Goal: Information Seeking & Learning: Check status

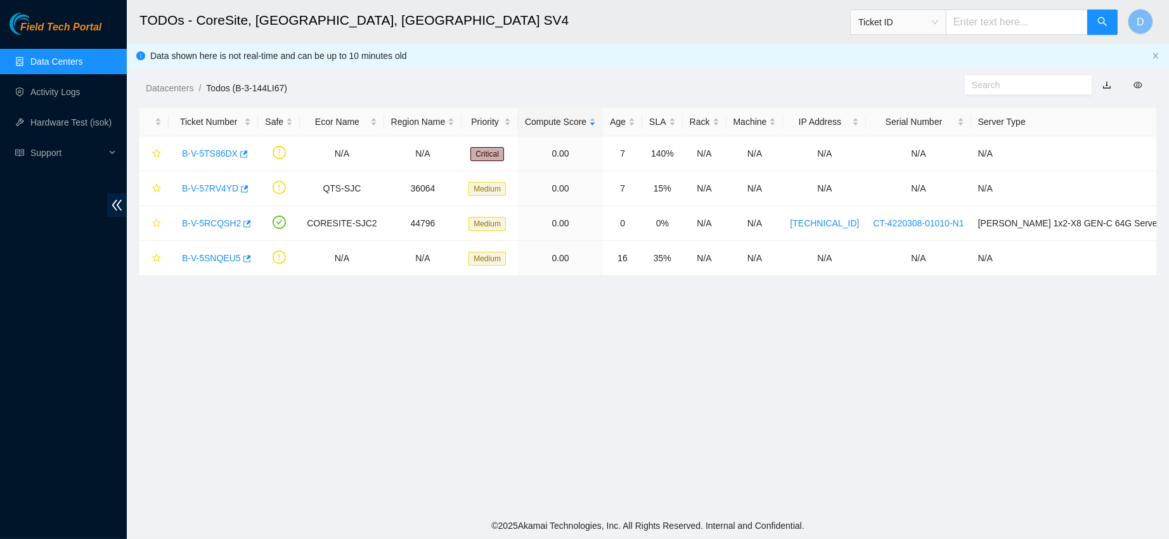
scroll to position [217, 0]
click at [74, 56] on link "Data Centers" at bounding box center [56, 61] width 52 height 10
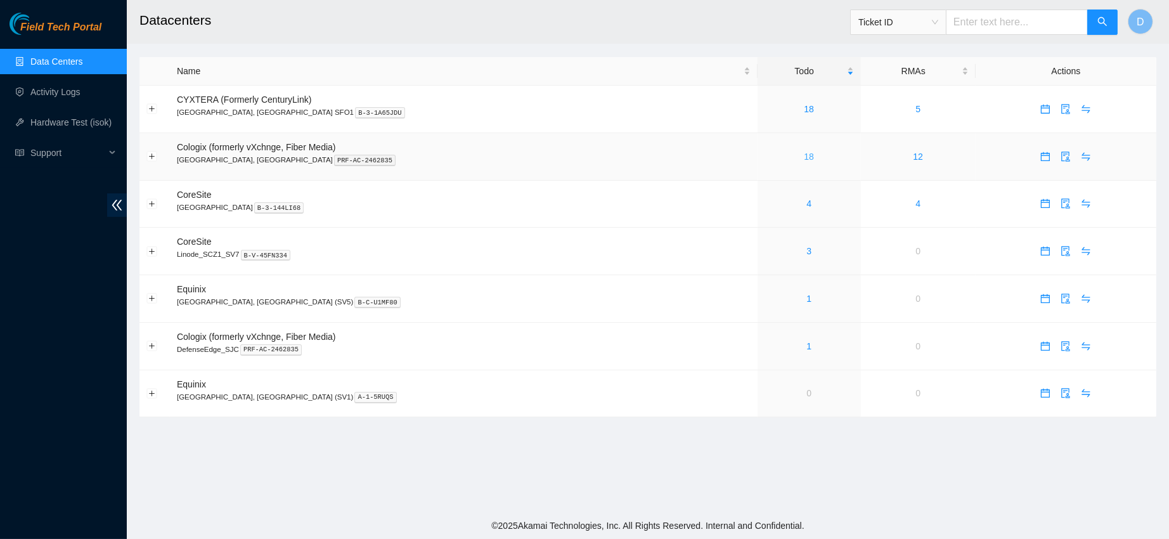
click at [804, 157] on link "18" at bounding box center [809, 157] width 10 height 10
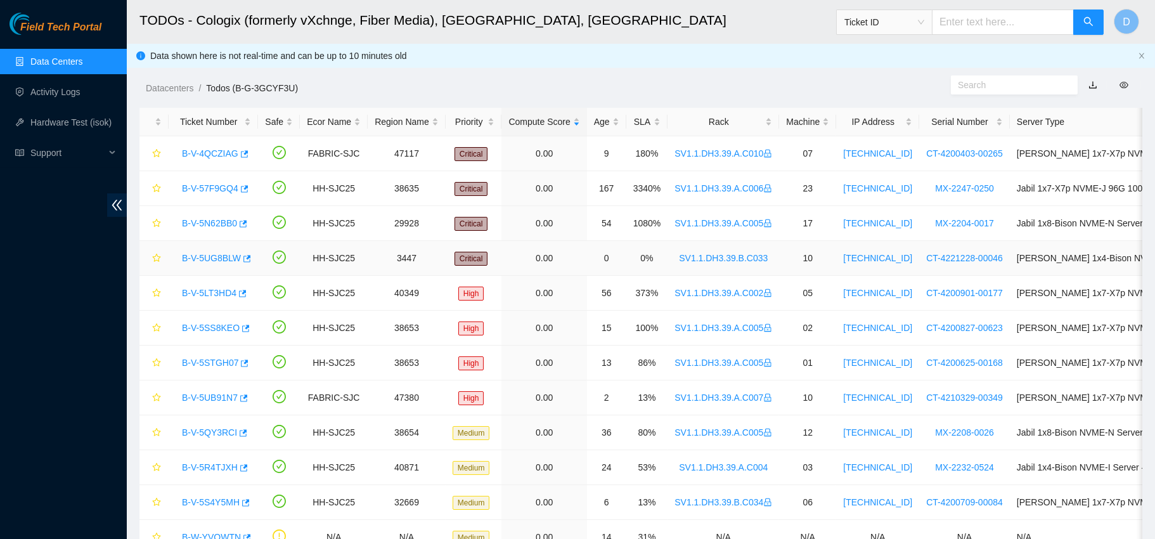
scroll to position [208, 0]
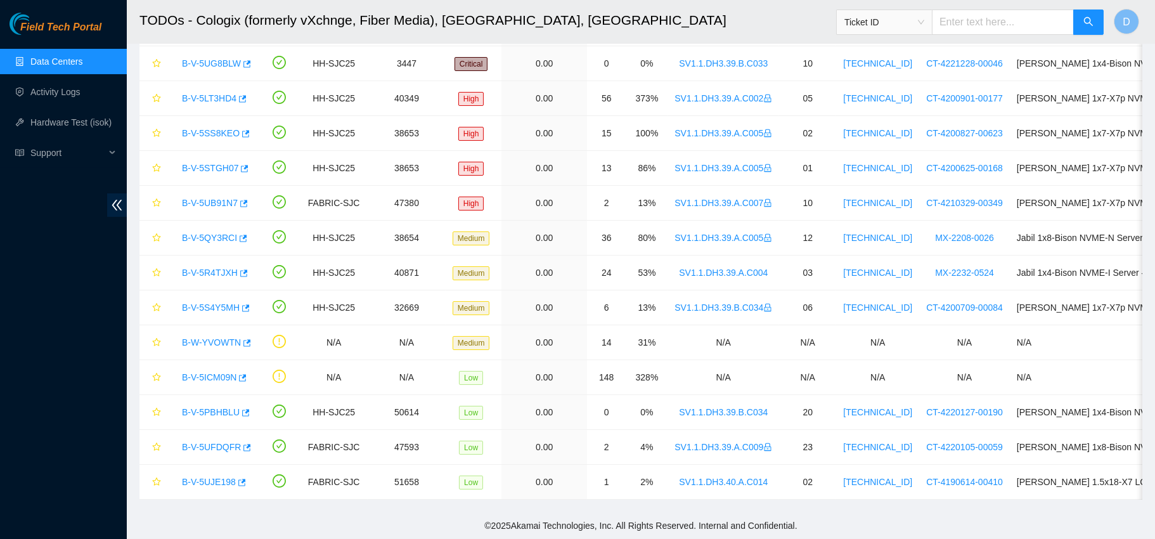
click at [30, 56] on link "Data Centers" at bounding box center [56, 61] width 52 height 10
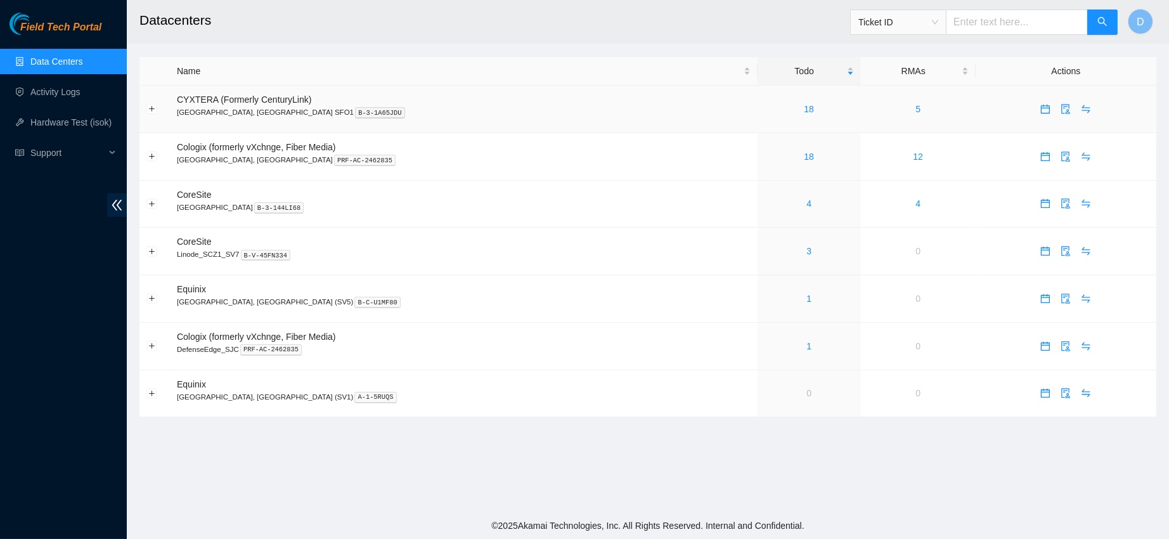
click at [765, 102] on div "18" at bounding box center [809, 109] width 89 height 14
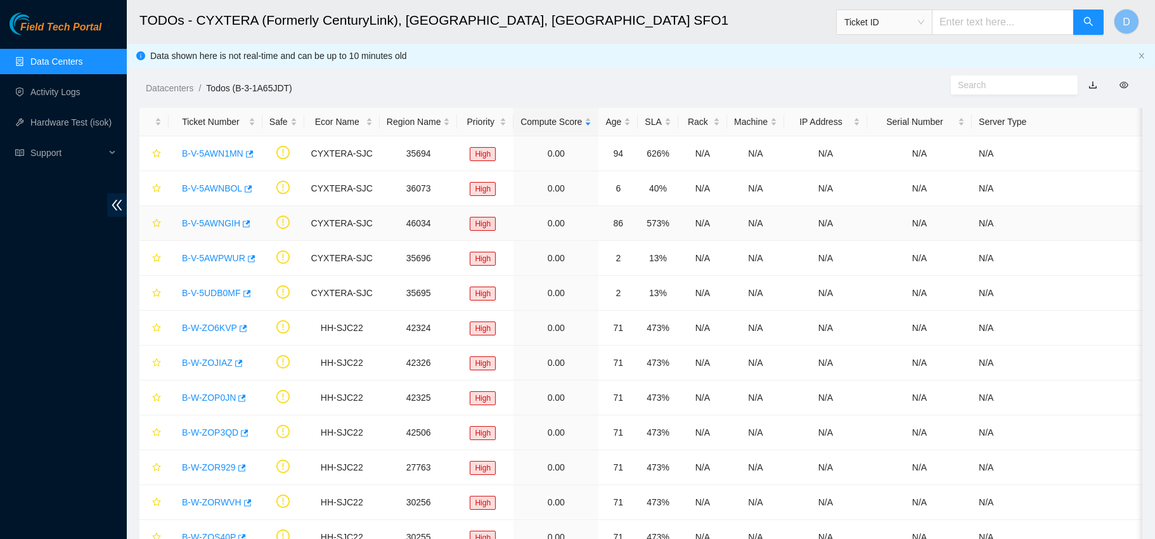
scroll to position [278, 0]
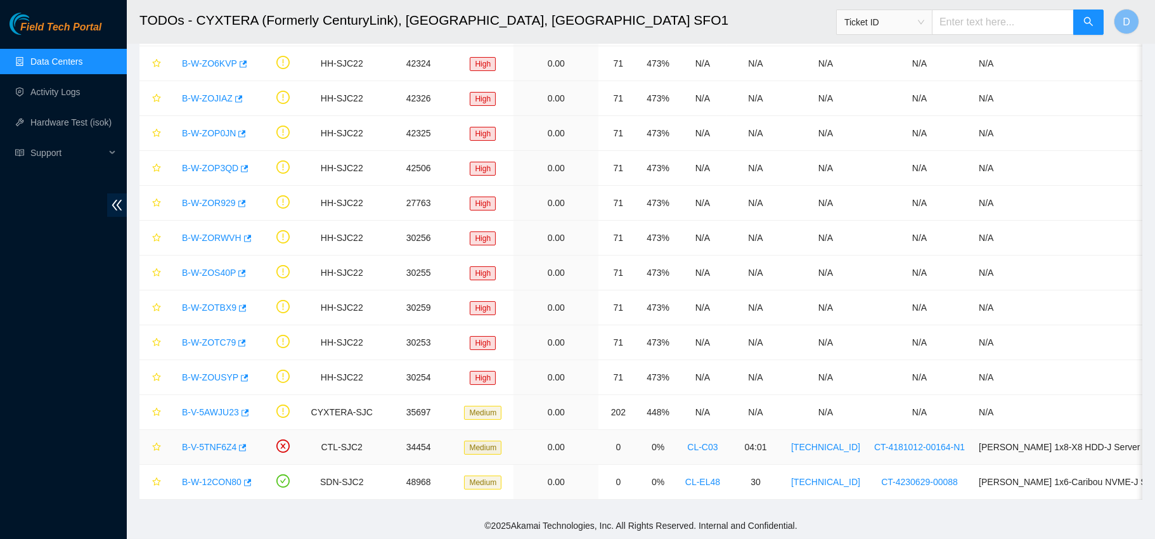
click at [216, 442] on link "B-V-5TNF6Z4" at bounding box center [209, 447] width 55 height 10
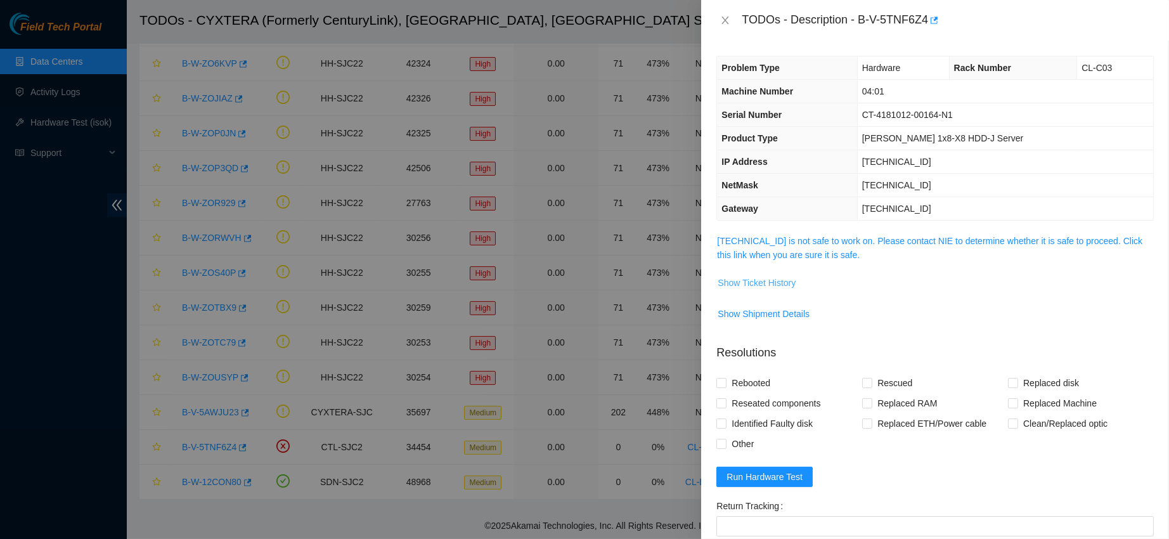
click at [785, 290] on button "Show Ticket History" at bounding box center [756, 283] width 79 height 20
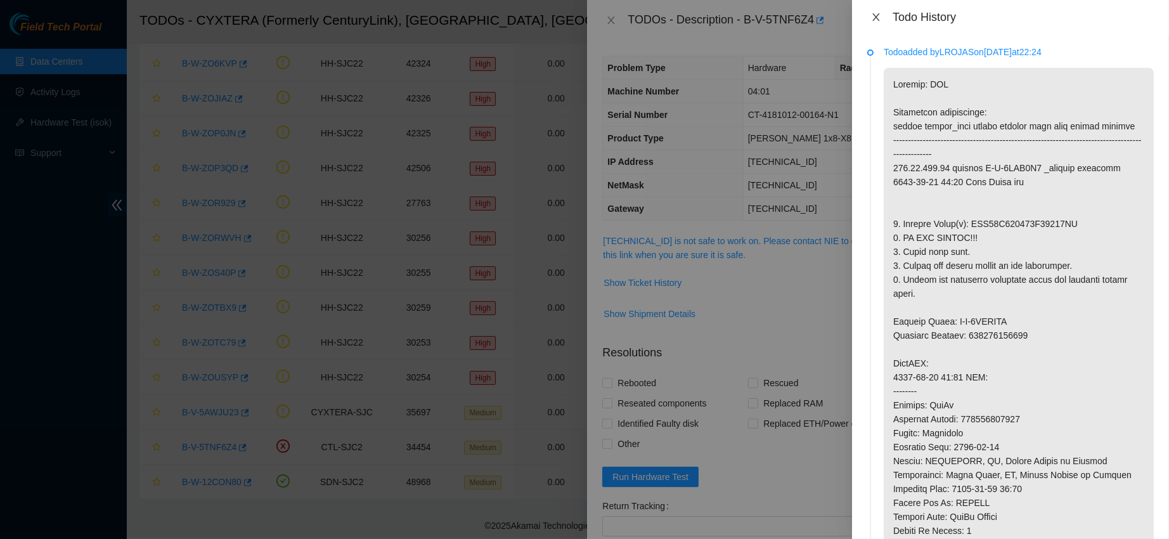
click at [883, 13] on button "Close" at bounding box center [876, 17] width 18 height 12
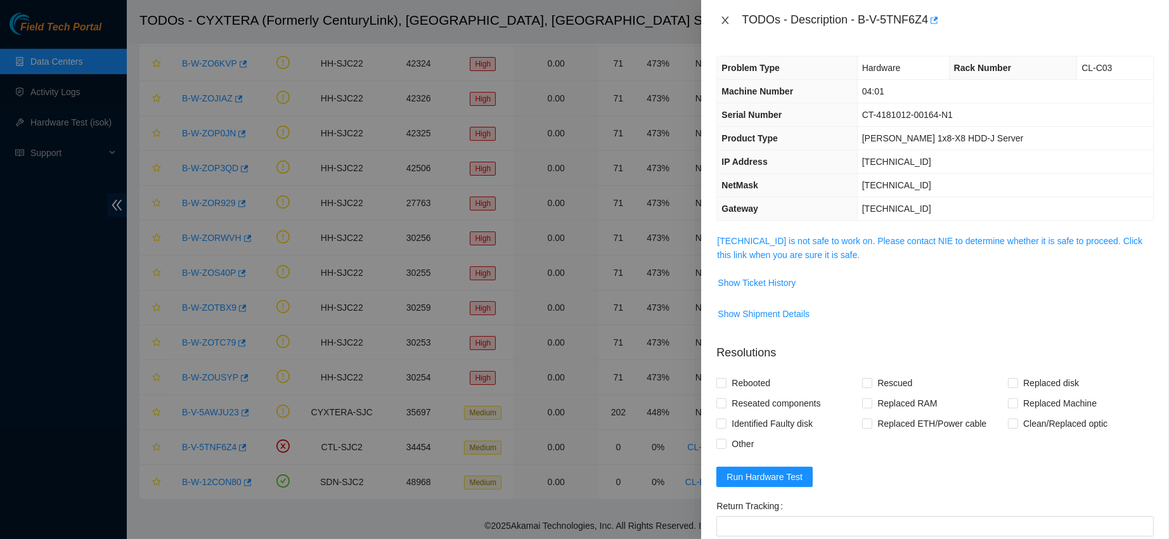
click at [724, 23] on icon "close" at bounding box center [725, 20] width 7 height 8
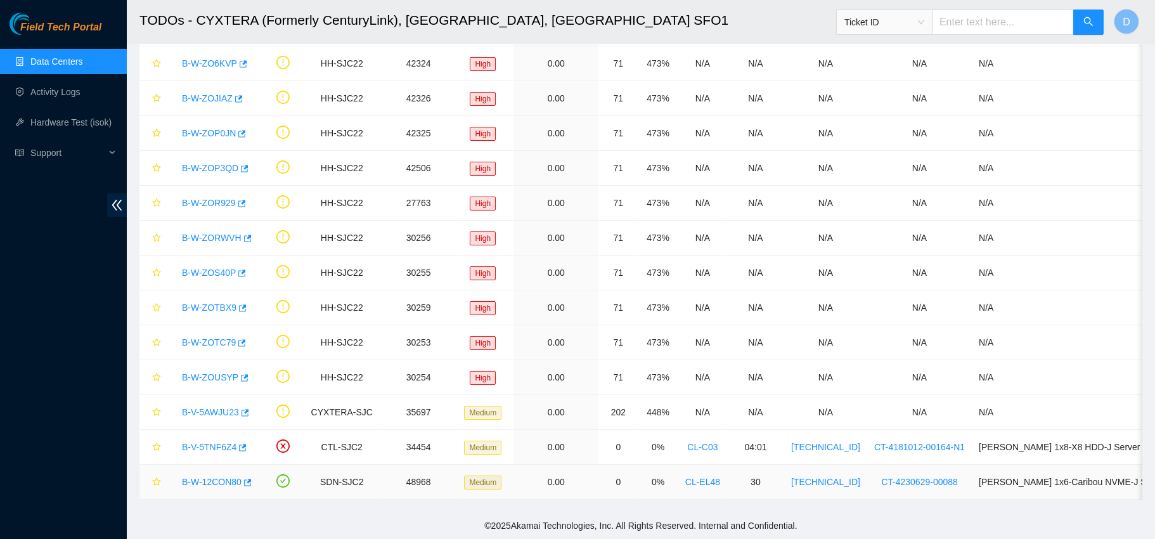
click at [205, 477] on link "B-W-12CON80" at bounding box center [212, 482] width 60 height 10
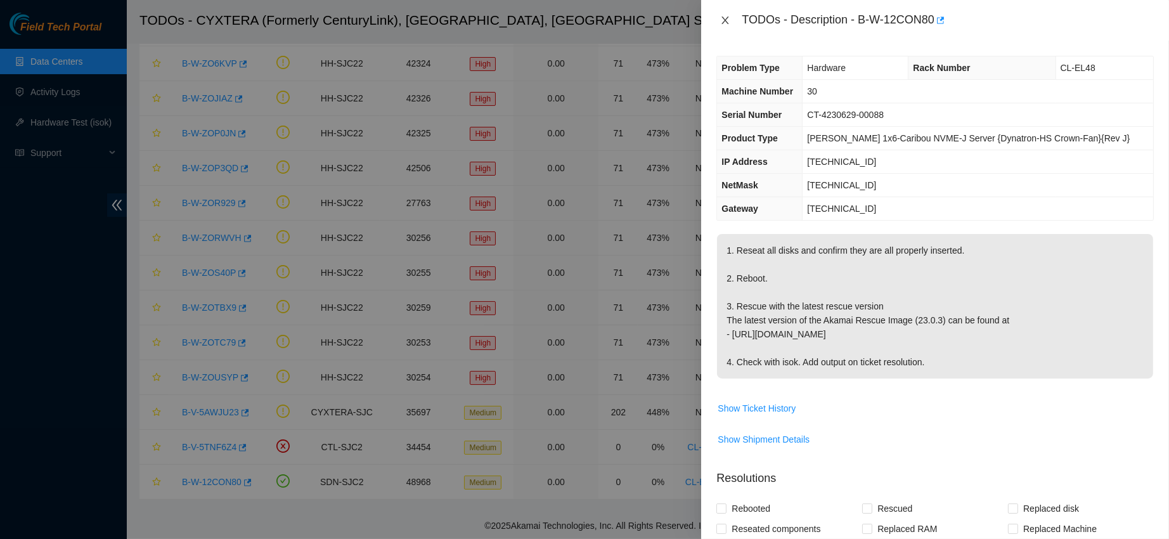
click at [720, 21] on icon "close" at bounding box center [725, 20] width 10 height 10
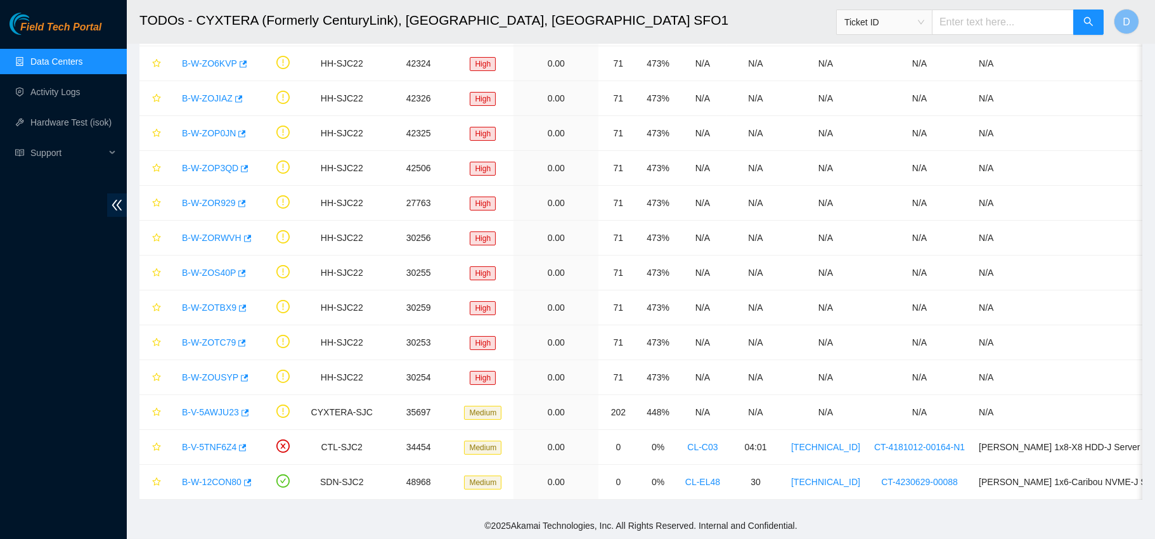
click at [42, 56] on link "Data Centers" at bounding box center [56, 61] width 52 height 10
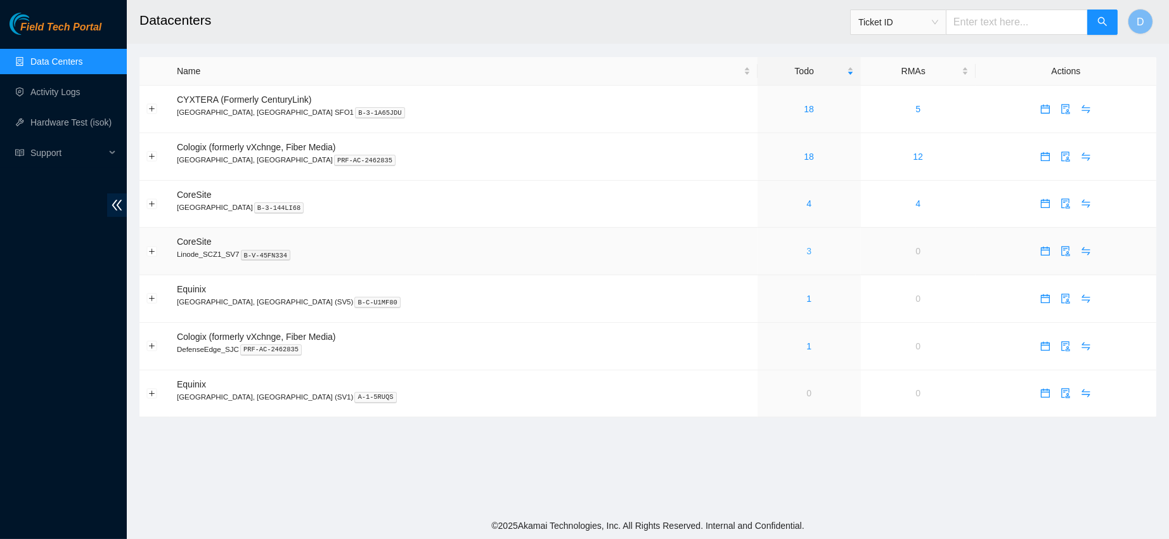
click at [807, 252] on link "3" at bounding box center [809, 251] width 5 height 10
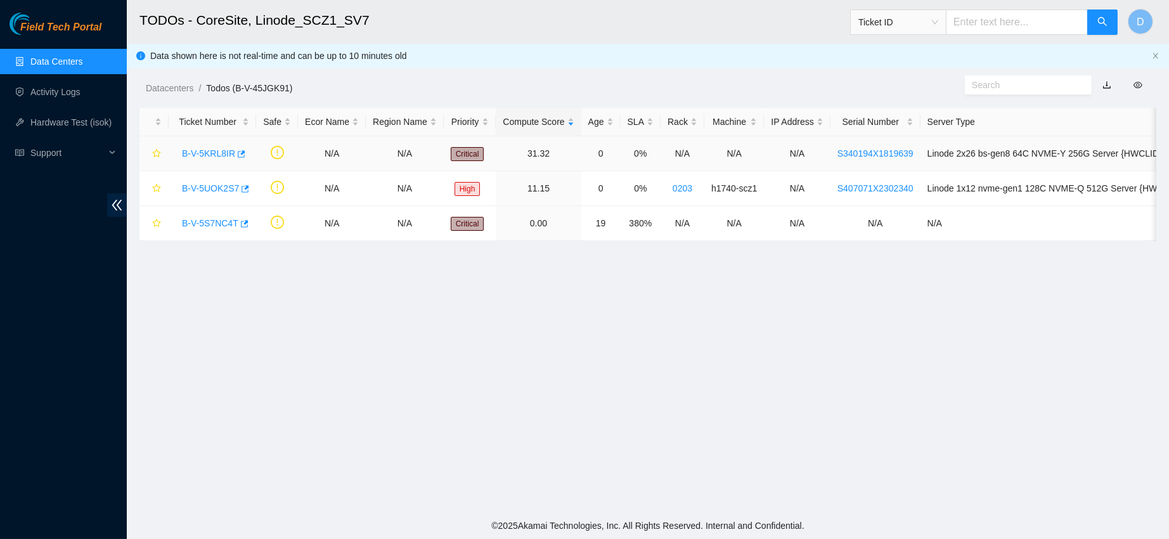
click at [208, 153] on link "B-V-5KRL8IR" at bounding box center [208, 153] width 53 height 10
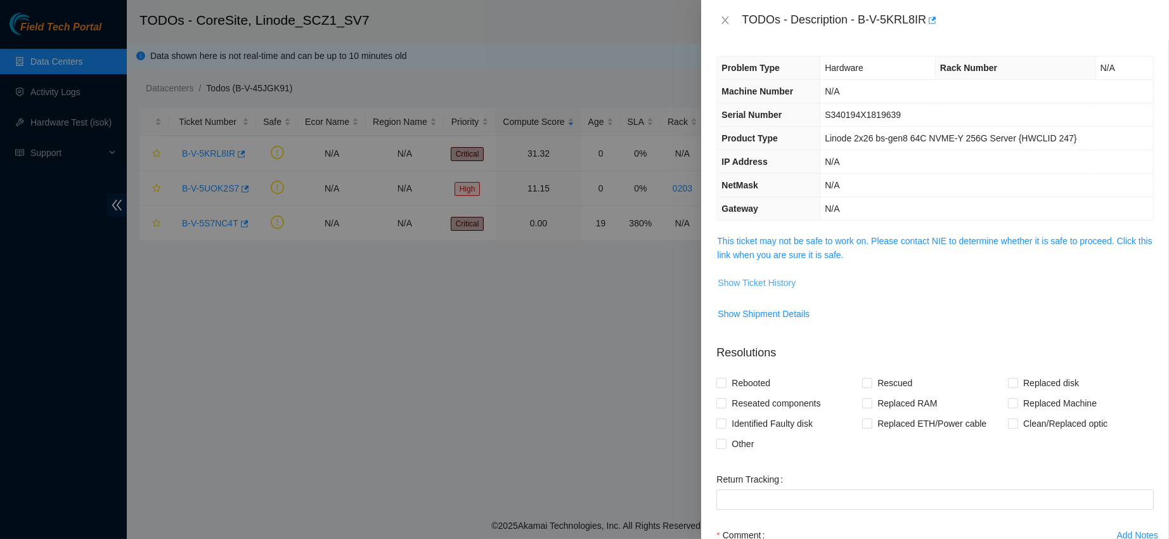
click at [757, 286] on span "Show Ticket History" at bounding box center [757, 283] width 78 height 14
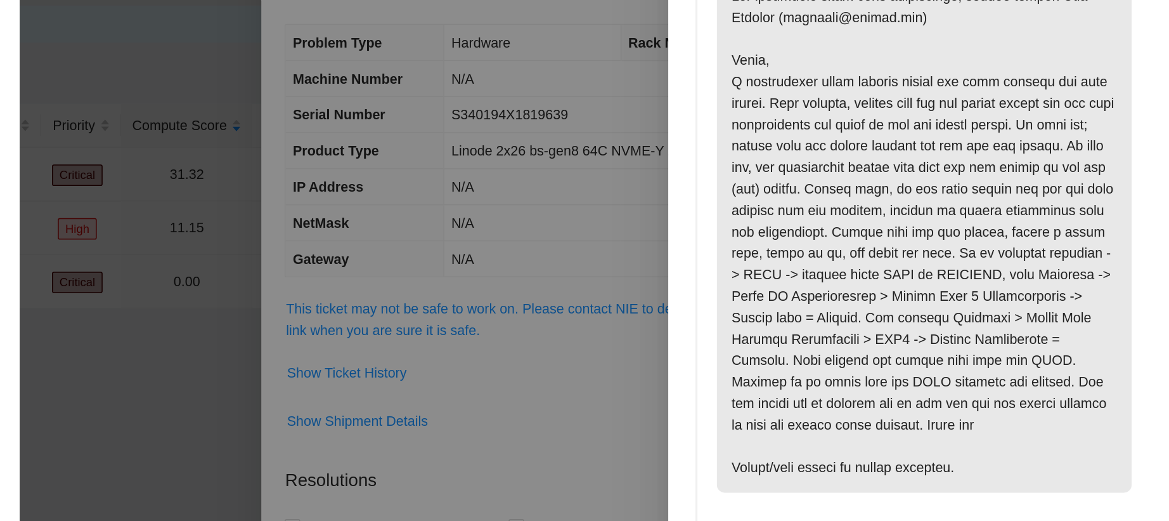
scroll to position [48, 0]
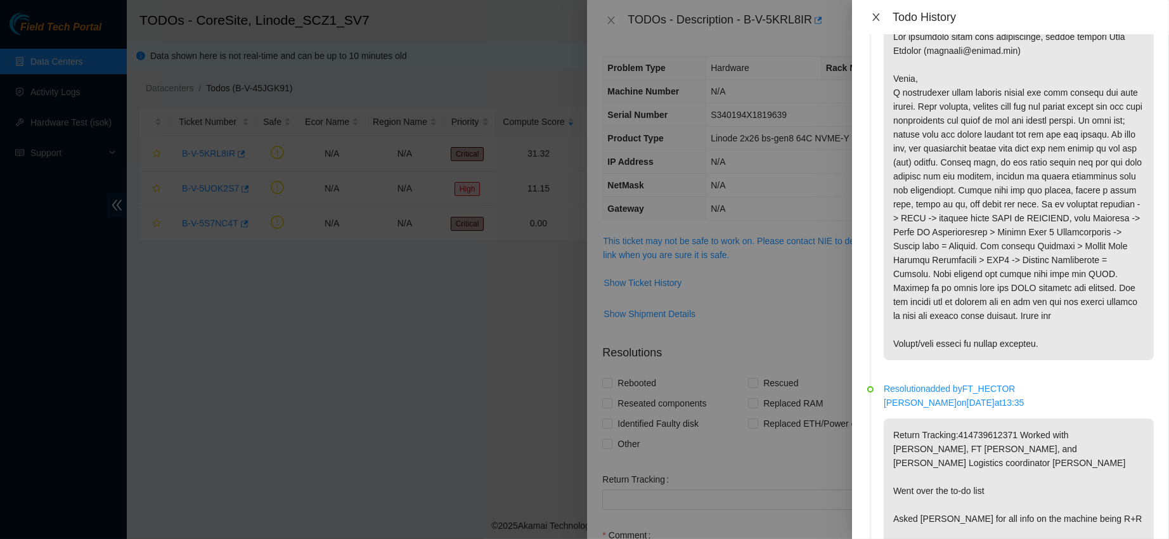
click at [880, 16] on icon "close" at bounding box center [876, 17] width 10 height 10
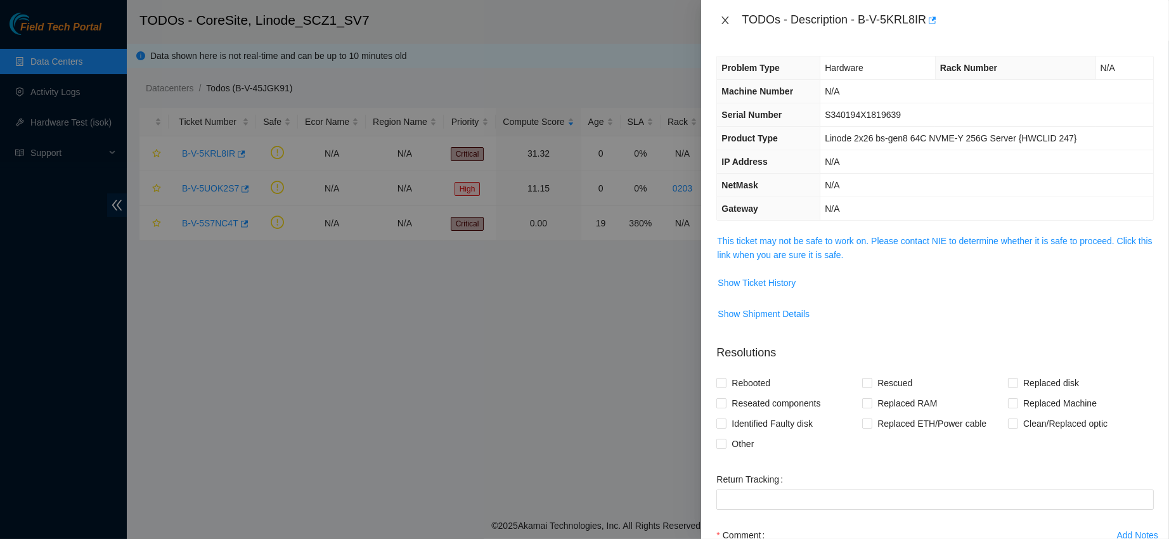
click at [725, 22] on icon "close" at bounding box center [725, 20] width 7 height 8
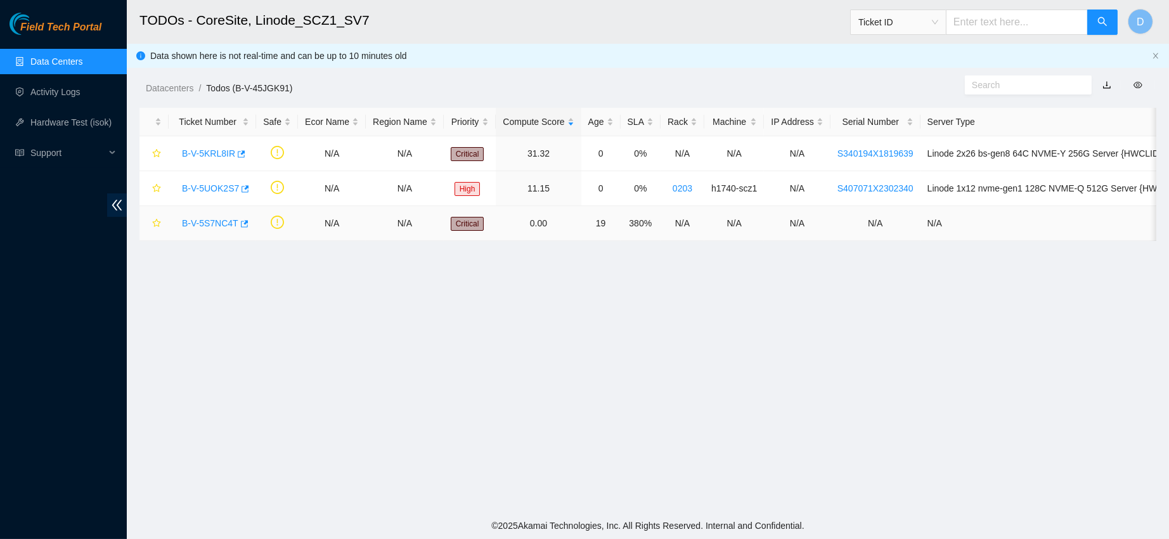
click at [199, 224] on link "B-V-5S7NC4T" at bounding box center [210, 223] width 56 height 10
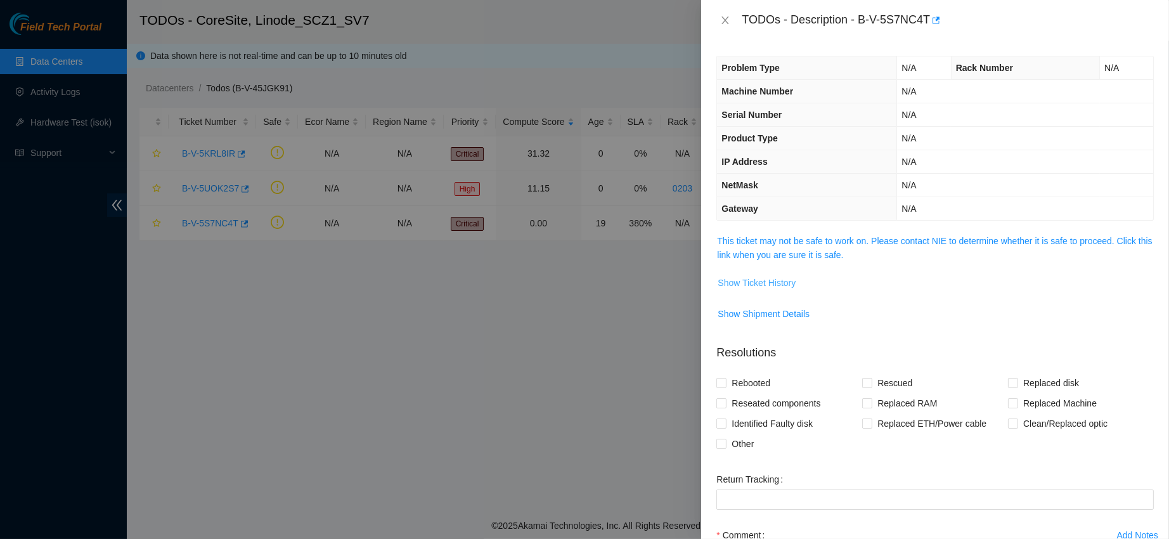
click at [743, 290] on button "Show Ticket History" at bounding box center [756, 283] width 79 height 20
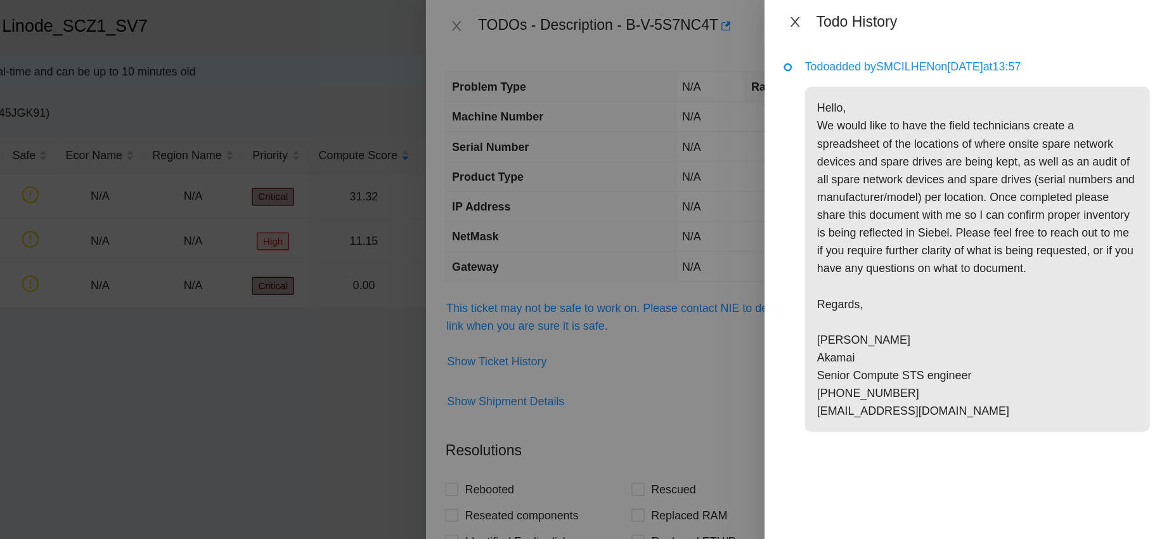
click at [878, 13] on icon "close" at bounding box center [876, 17] width 10 height 10
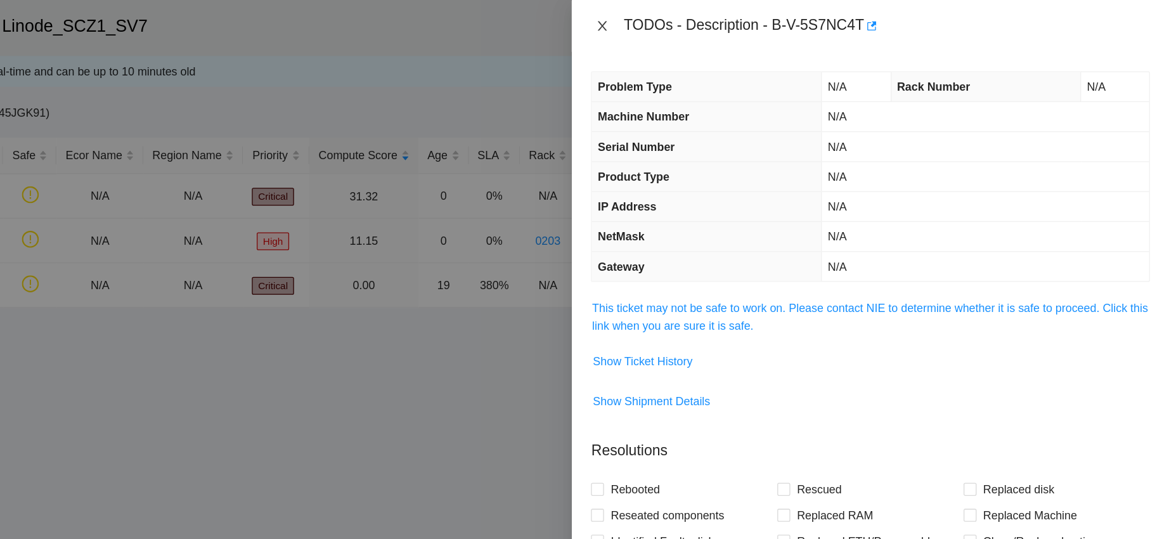
click at [722, 22] on icon "close" at bounding box center [725, 20] width 10 height 10
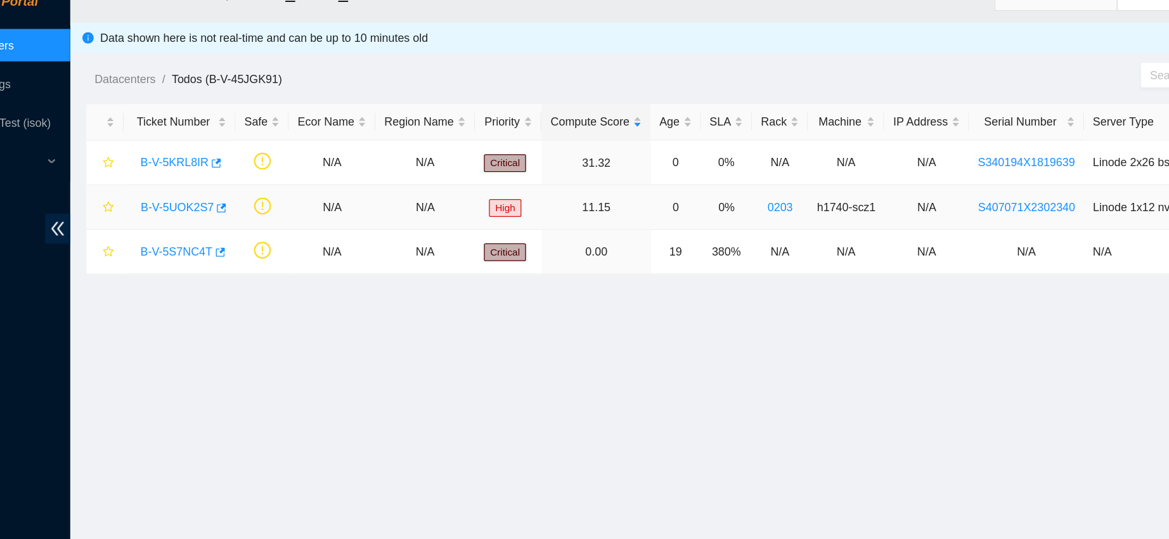
click at [209, 185] on link "B-V-5UOK2S7" at bounding box center [210, 188] width 57 height 10
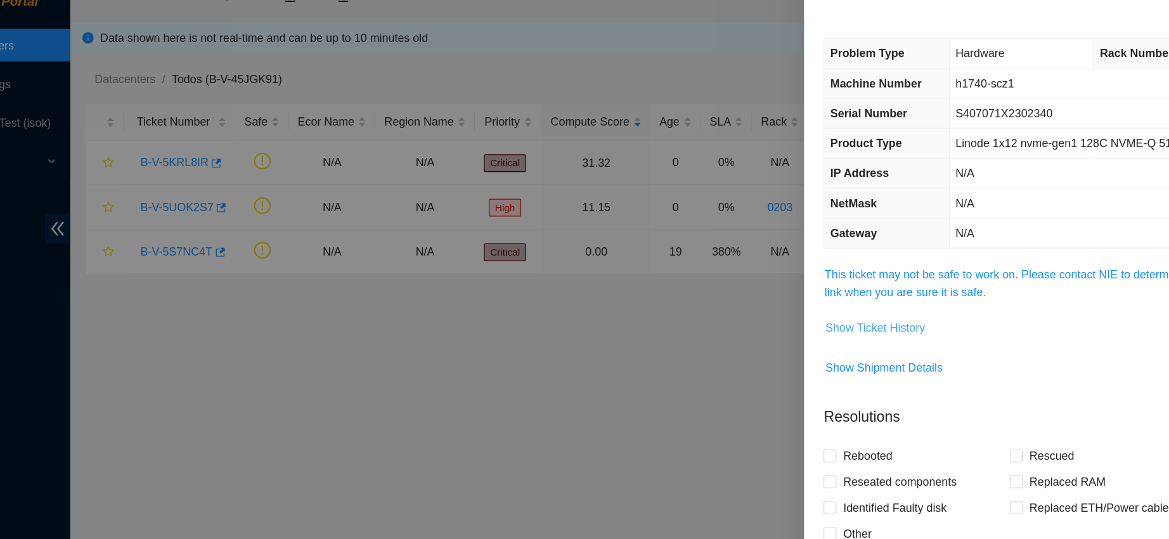
click at [752, 278] on span "Show Ticket History" at bounding box center [757, 283] width 78 height 14
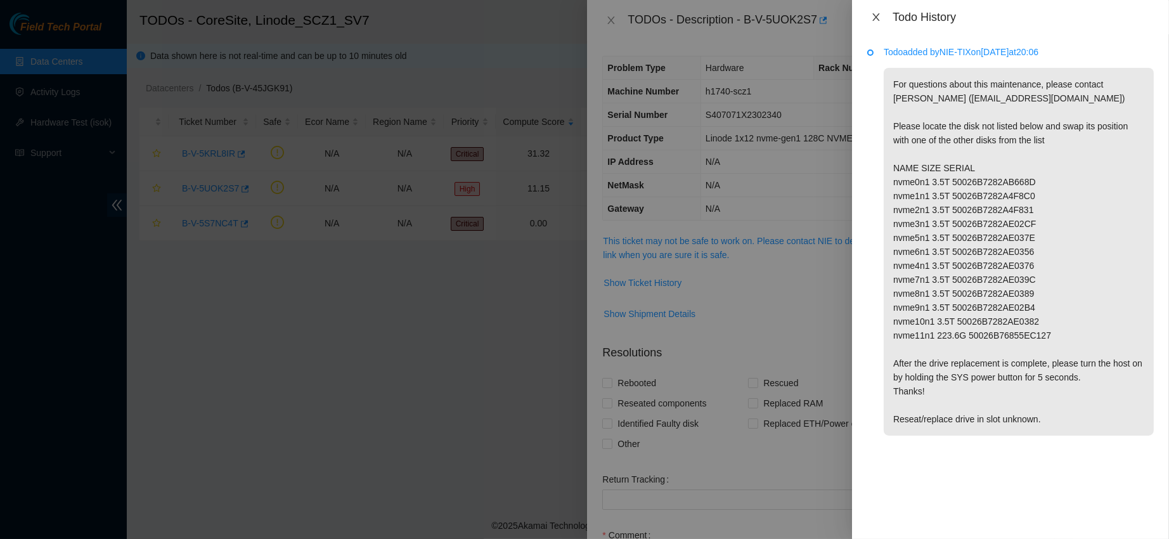
click at [876, 22] on icon "close" at bounding box center [876, 17] width 10 height 10
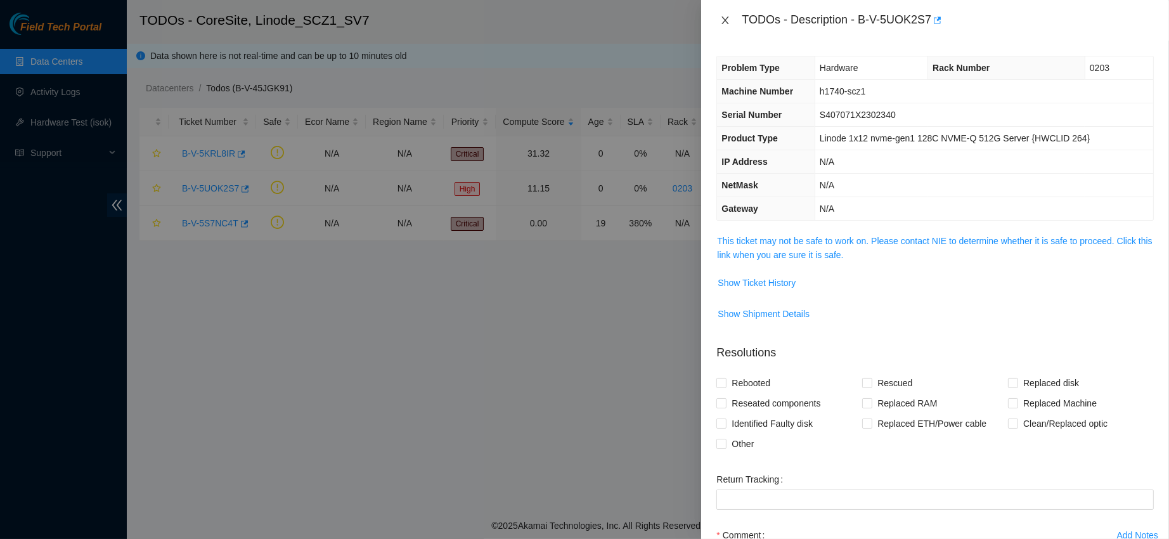
click at [730, 16] on icon "close" at bounding box center [725, 20] width 10 height 10
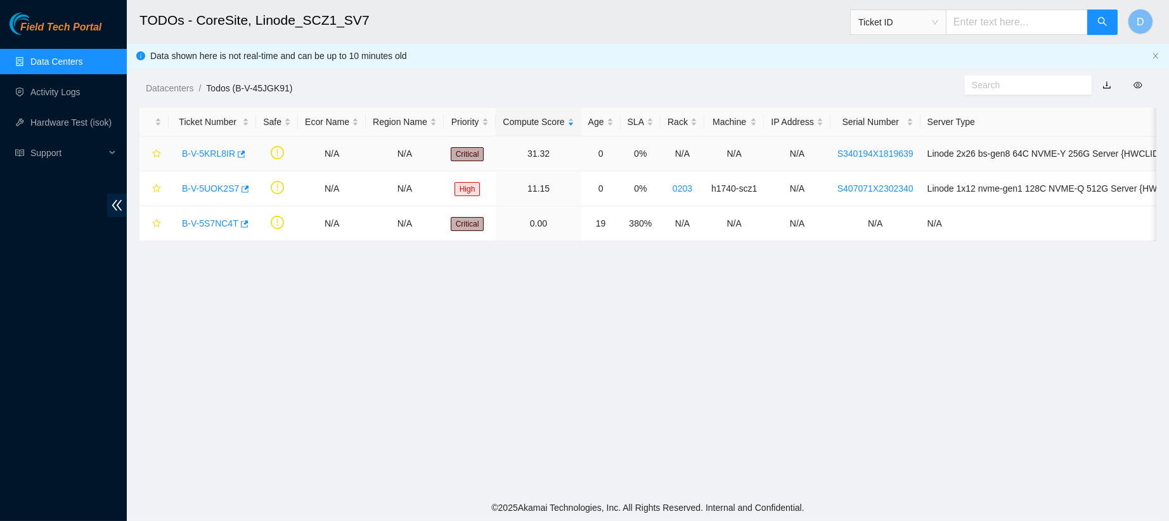
click at [195, 155] on link "B-V-5KRL8IR" at bounding box center [208, 153] width 53 height 10
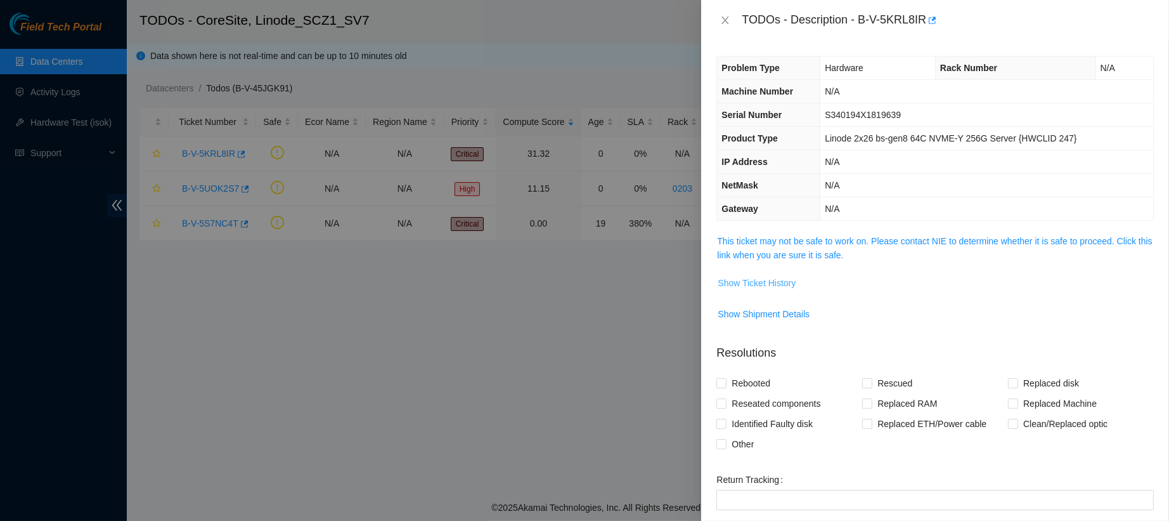
click at [766, 278] on span "Show Ticket History" at bounding box center [757, 283] width 78 height 14
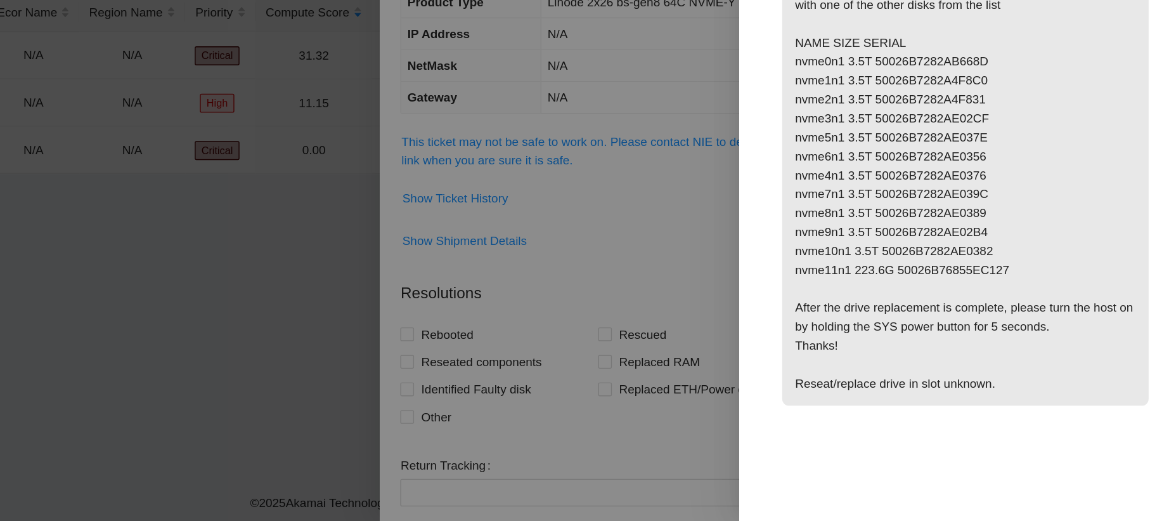
scroll to position [0, 0]
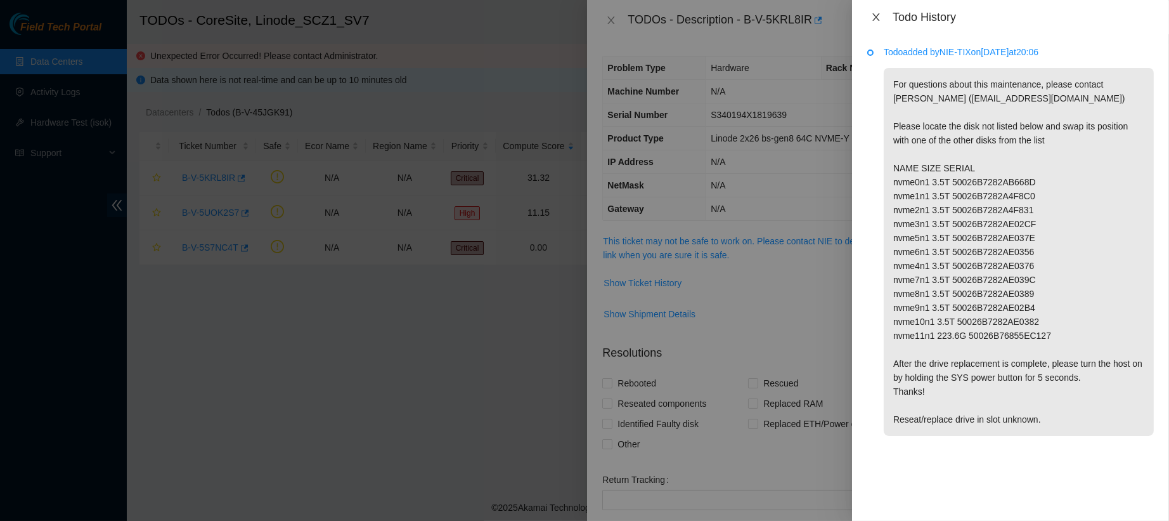
click at [873, 15] on icon "close" at bounding box center [876, 17] width 10 height 10
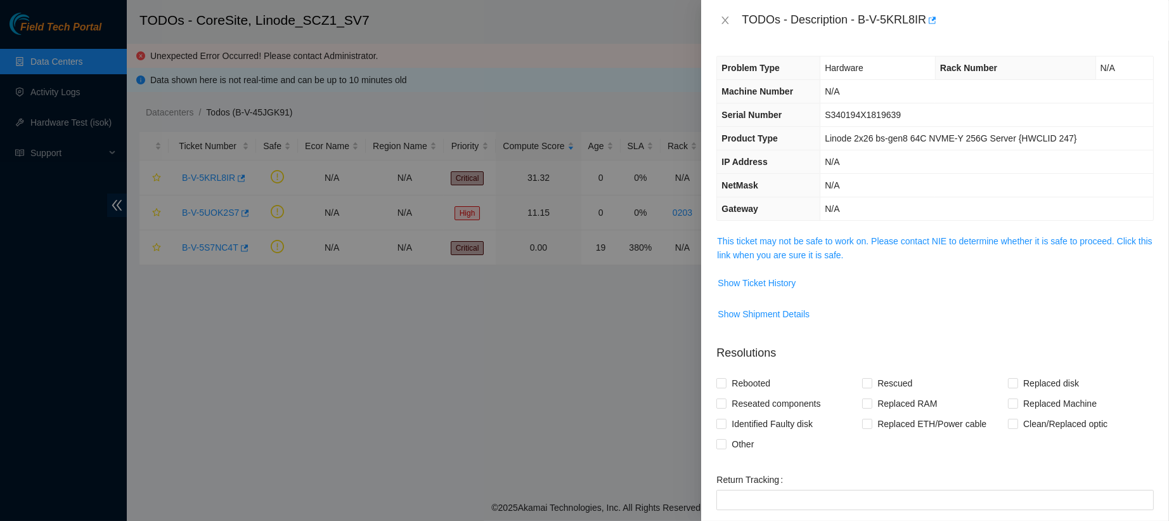
scroll to position [155, 0]
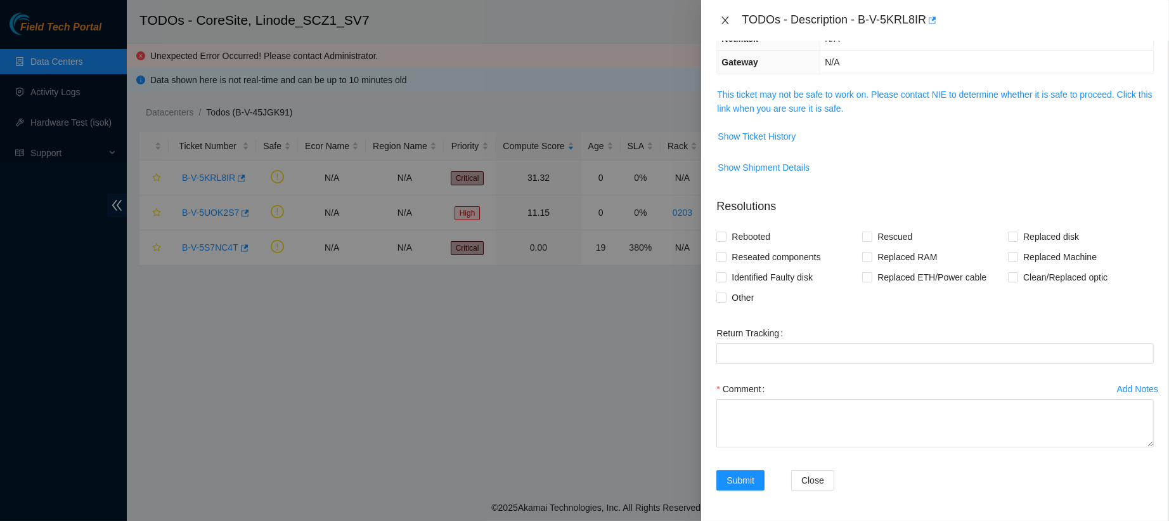
click at [724, 16] on icon "close" at bounding box center [725, 20] width 10 height 10
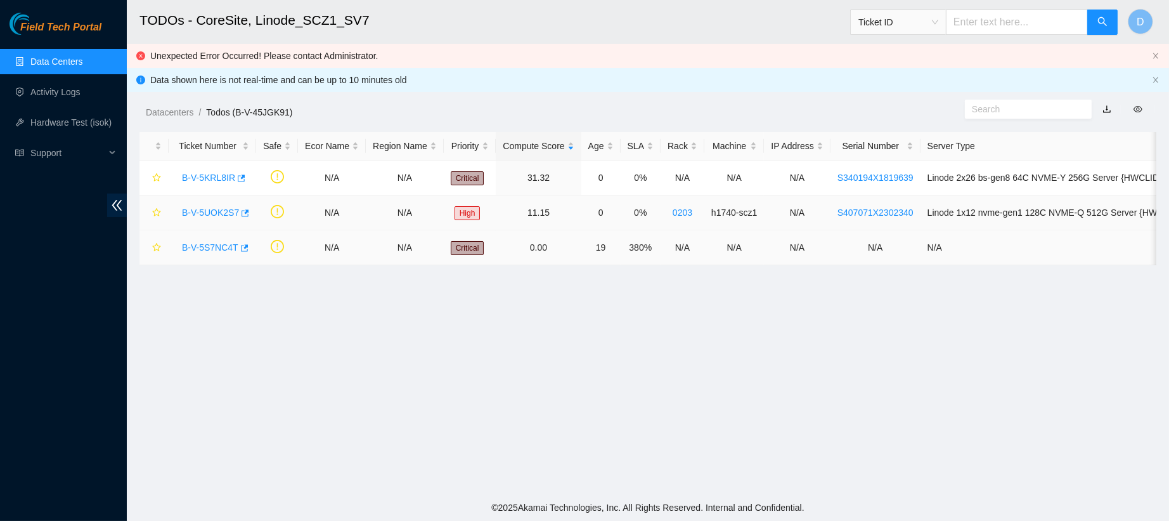
scroll to position [211, 0]
click at [193, 247] on link "B-V-5S7NC4T" at bounding box center [210, 247] width 56 height 10
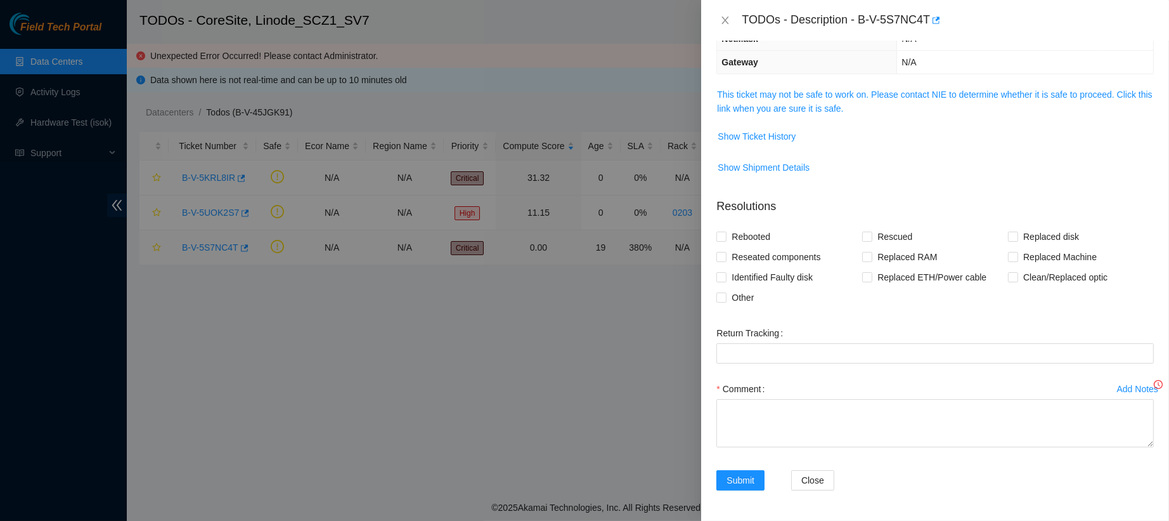
scroll to position [155, 0]
click at [760, 129] on span "Show Ticket History" at bounding box center [757, 136] width 78 height 14
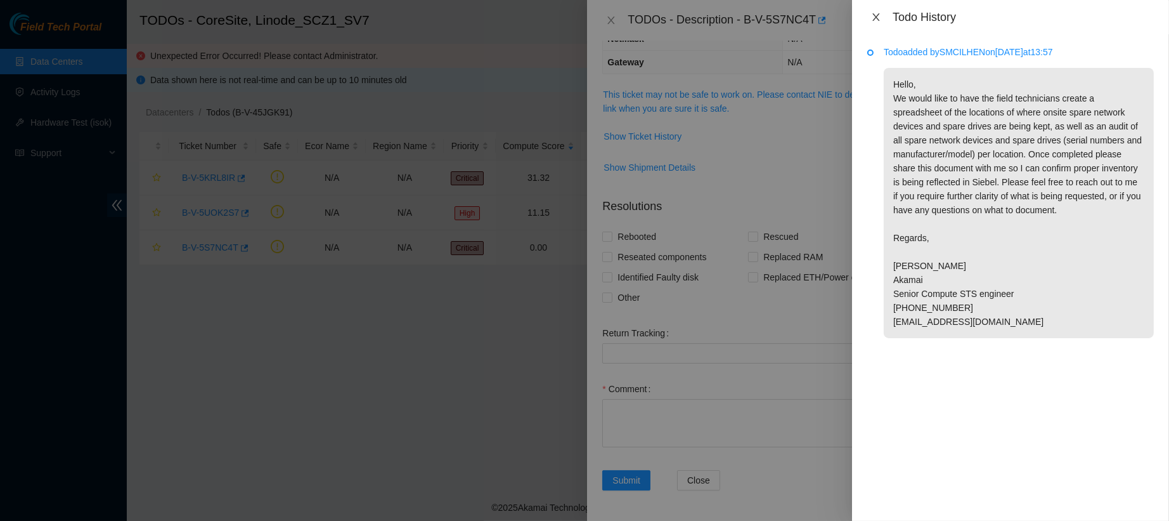
click at [880, 13] on icon "close" at bounding box center [876, 17] width 10 height 10
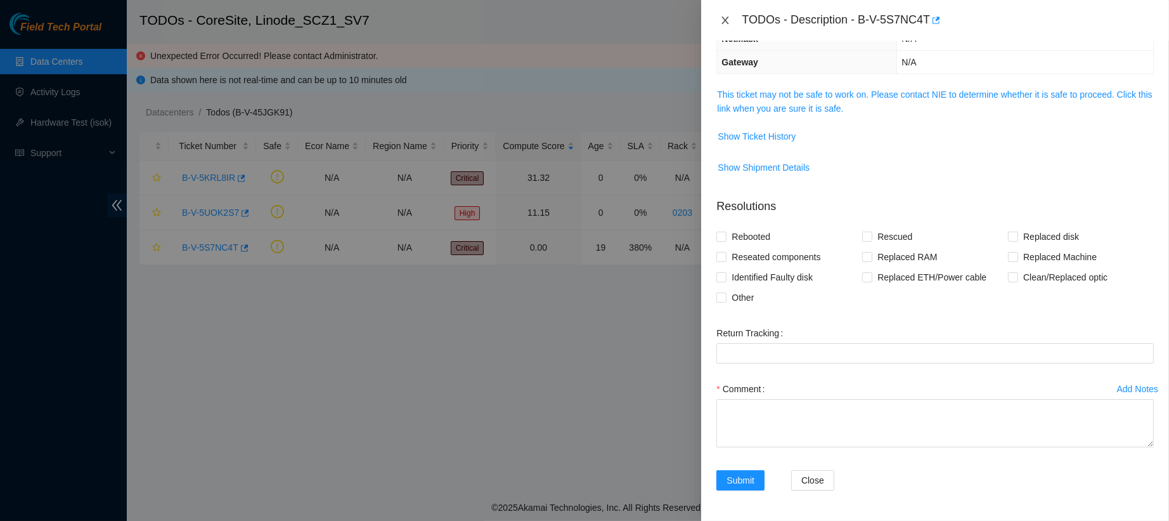
click at [723, 18] on icon "close" at bounding box center [725, 20] width 10 height 10
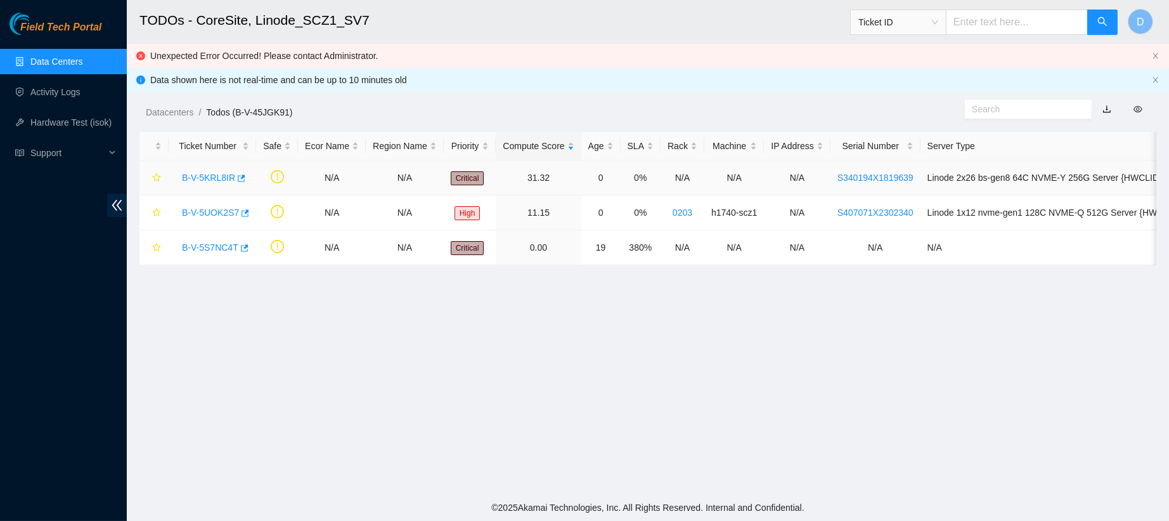
scroll to position [211, 0]
click at [200, 211] on link "B-V-5UOK2S7" at bounding box center [210, 212] width 57 height 10
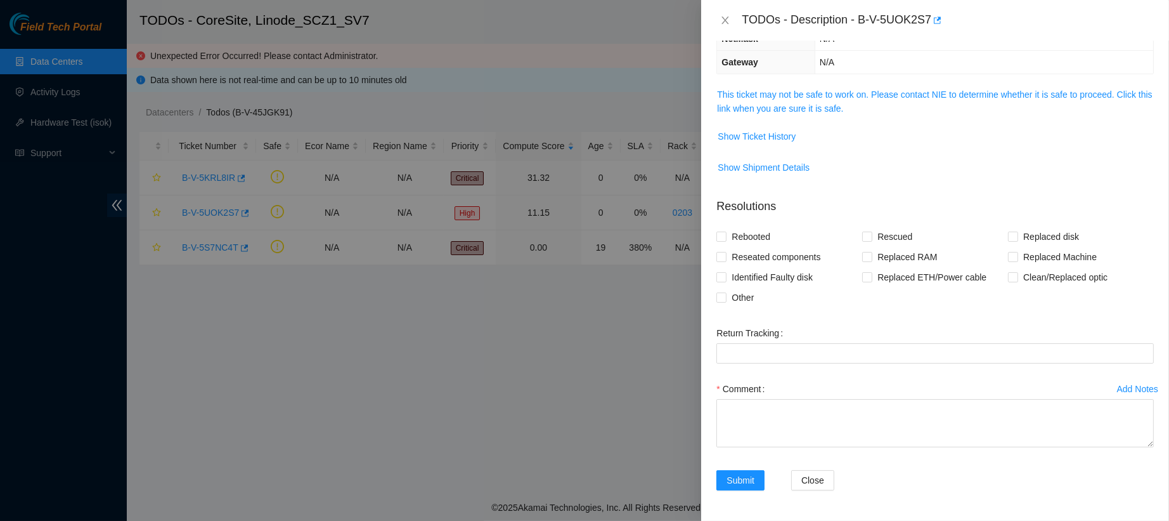
scroll to position [0, 0]
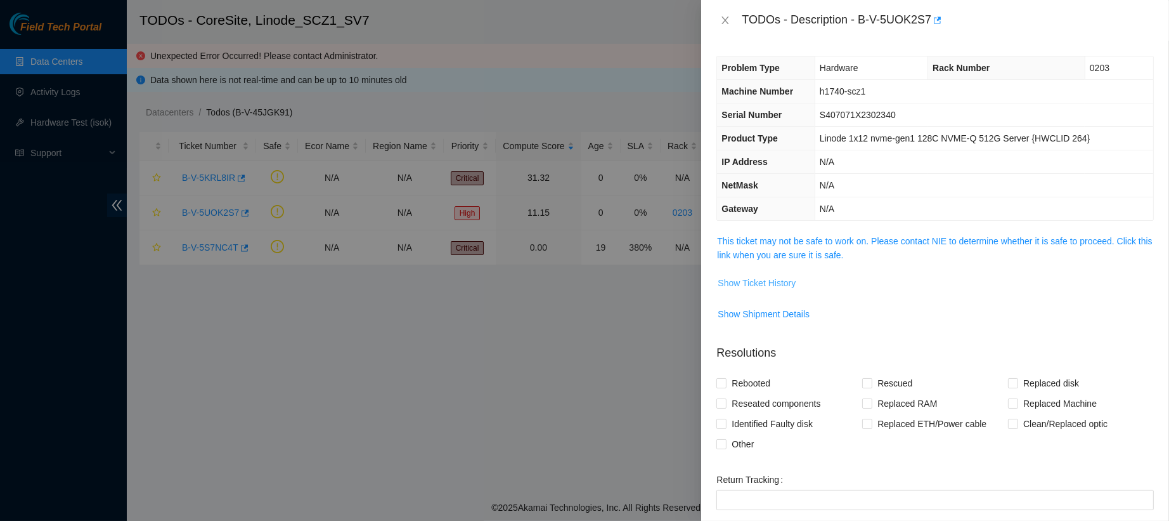
click at [727, 290] on button "Show Ticket History" at bounding box center [756, 283] width 79 height 20
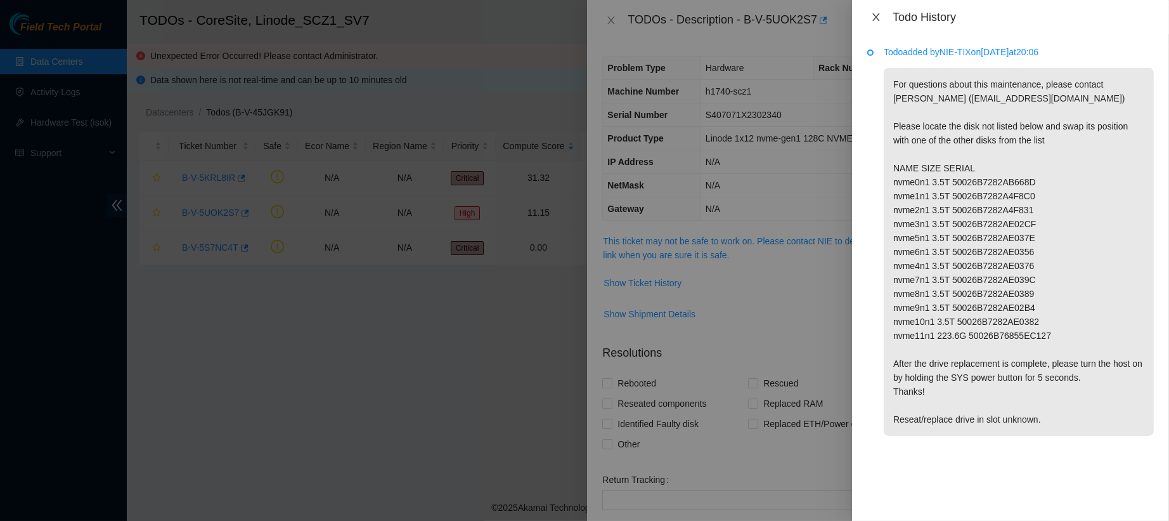
click at [880, 16] on icon "close" at bounding box center [876, 17] width 10 height 10
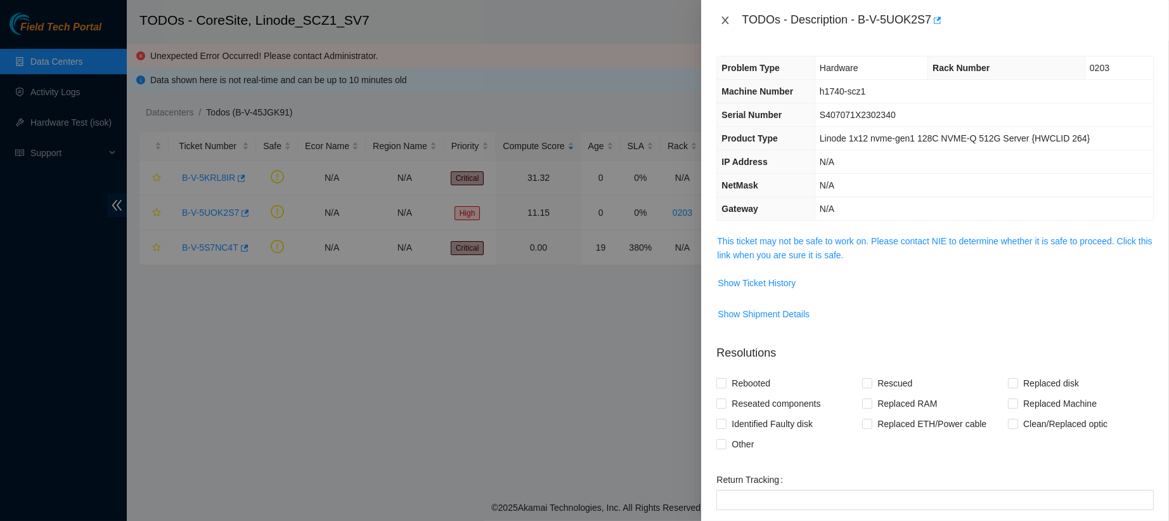
click at [722, 18] on icon "close" at bounding box center [725, 20] width 10 height 10
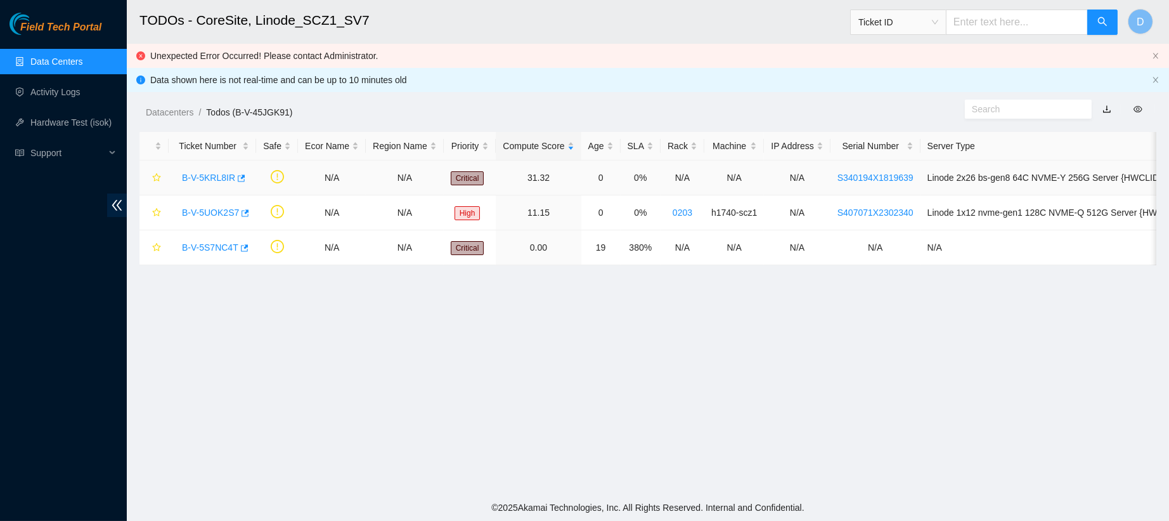
click at [198, 177] on link "B-V-5KRL8IR" at bounding box center [208, 177] width 53 height 10
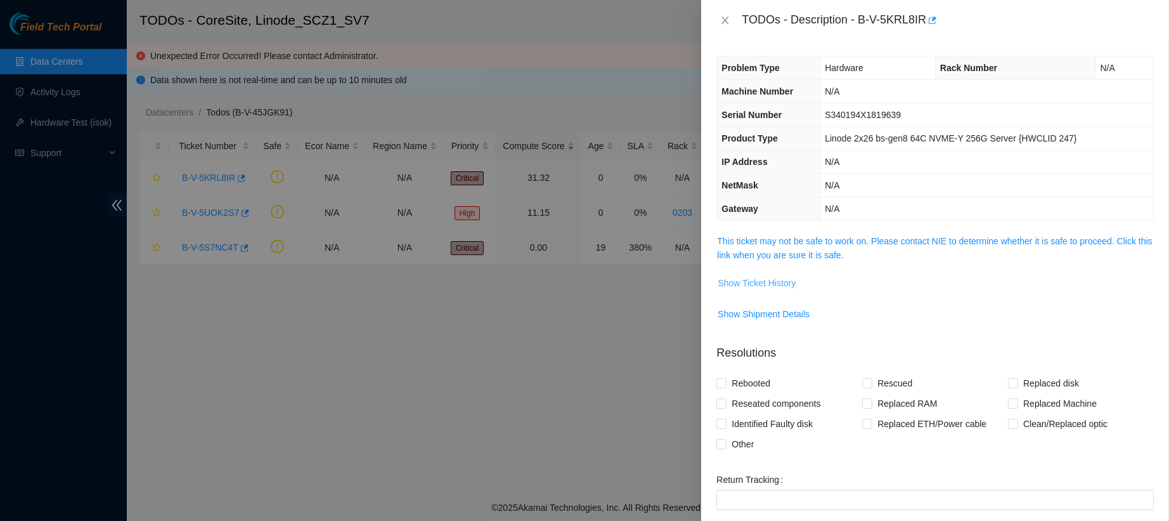
click at [757, 274] on button "Show Ticket History" at bounding box center [756, 283] width 79 height 20
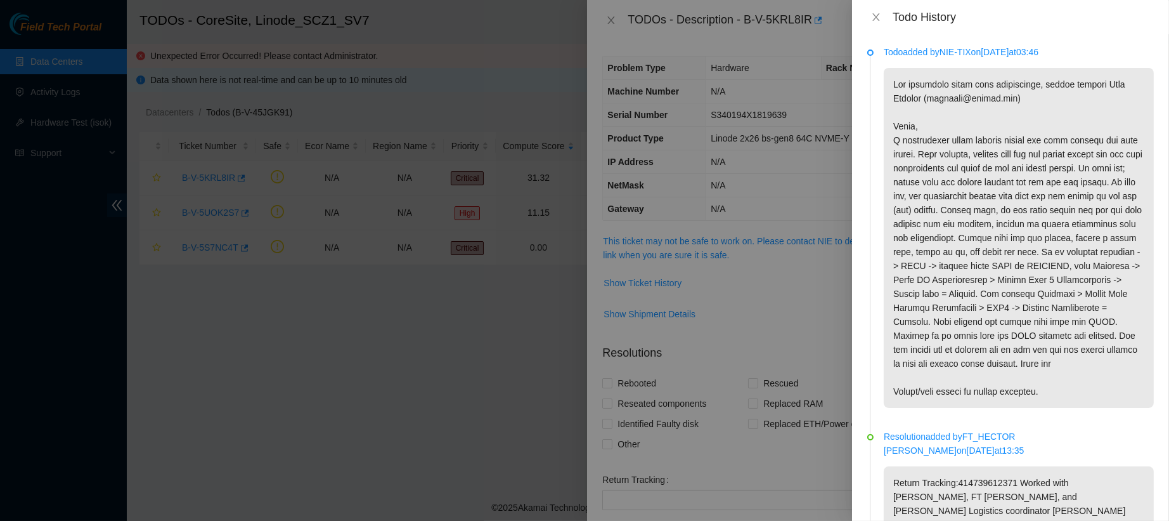
click at [879, 24] on div "Todo History" at bounding box center [1010, 17] width 317 height 34
click at [883, 19] on button "Close" at bounding box center [876, 17] width 18 height 12
